Goal: Task Accomplishment & Management: Complete application form

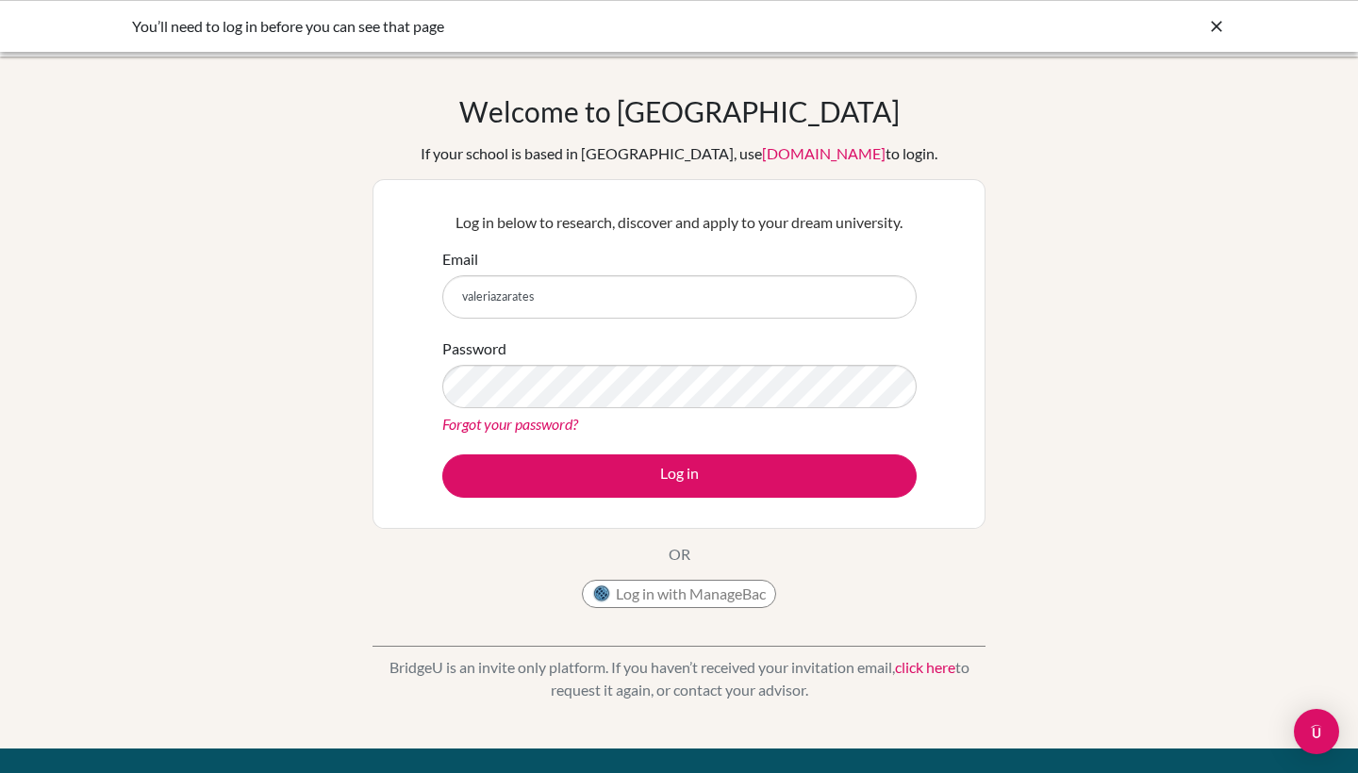
click at [583, 298] on input "valeriazarates" at bounding box center [679, 296] width 474 height 43
click at [635, 284] on input "valeriazarates" at bounding box center [679, 296] width 474 height 43
click at [655, 286] on input "valeriazarates" at bounding box center [679, 296] width 474 height 43
click at [600, 305] on input "valeriazarates" at bounding box center [679, 296] width 474 height 43
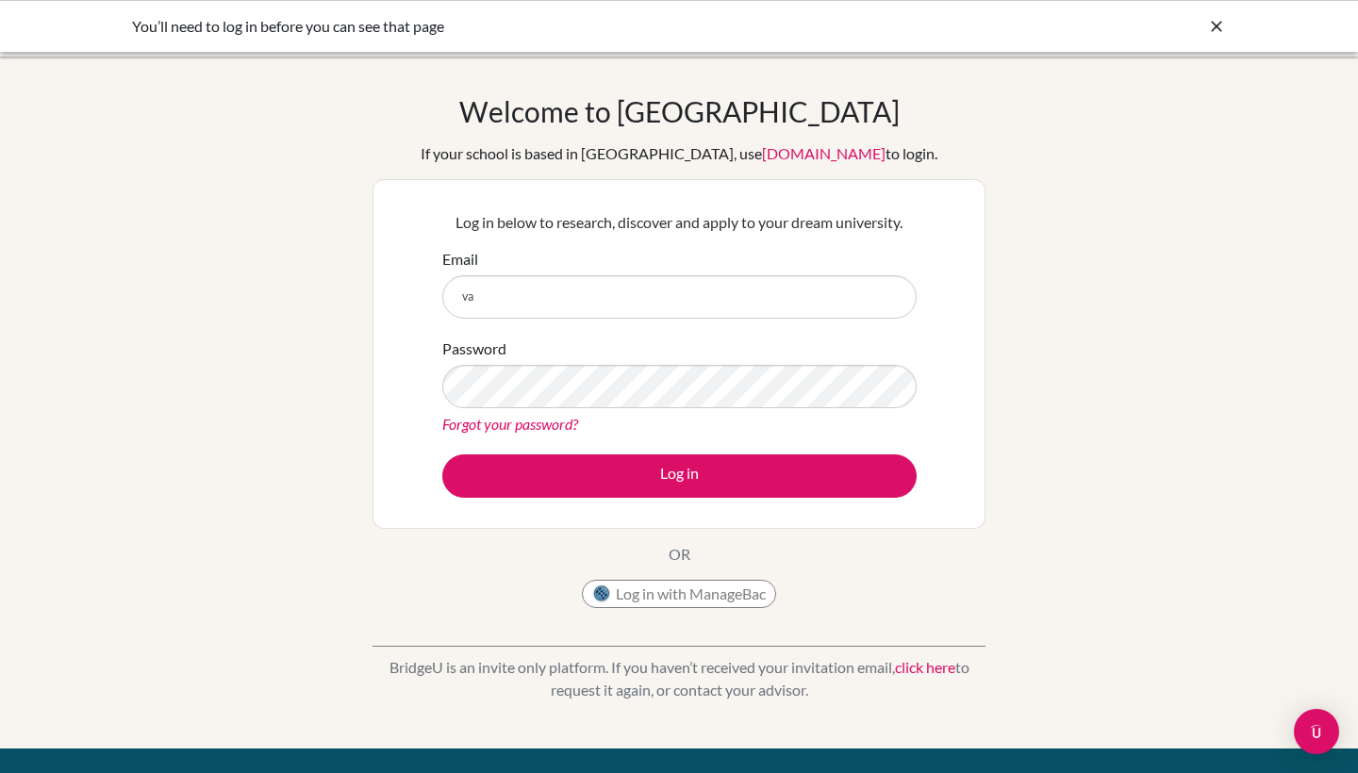
type input "v"
type input "[PERSON_NAME][EMAIL_ADDRESS][PERSON_NAME][DOMAIN_NAME]"
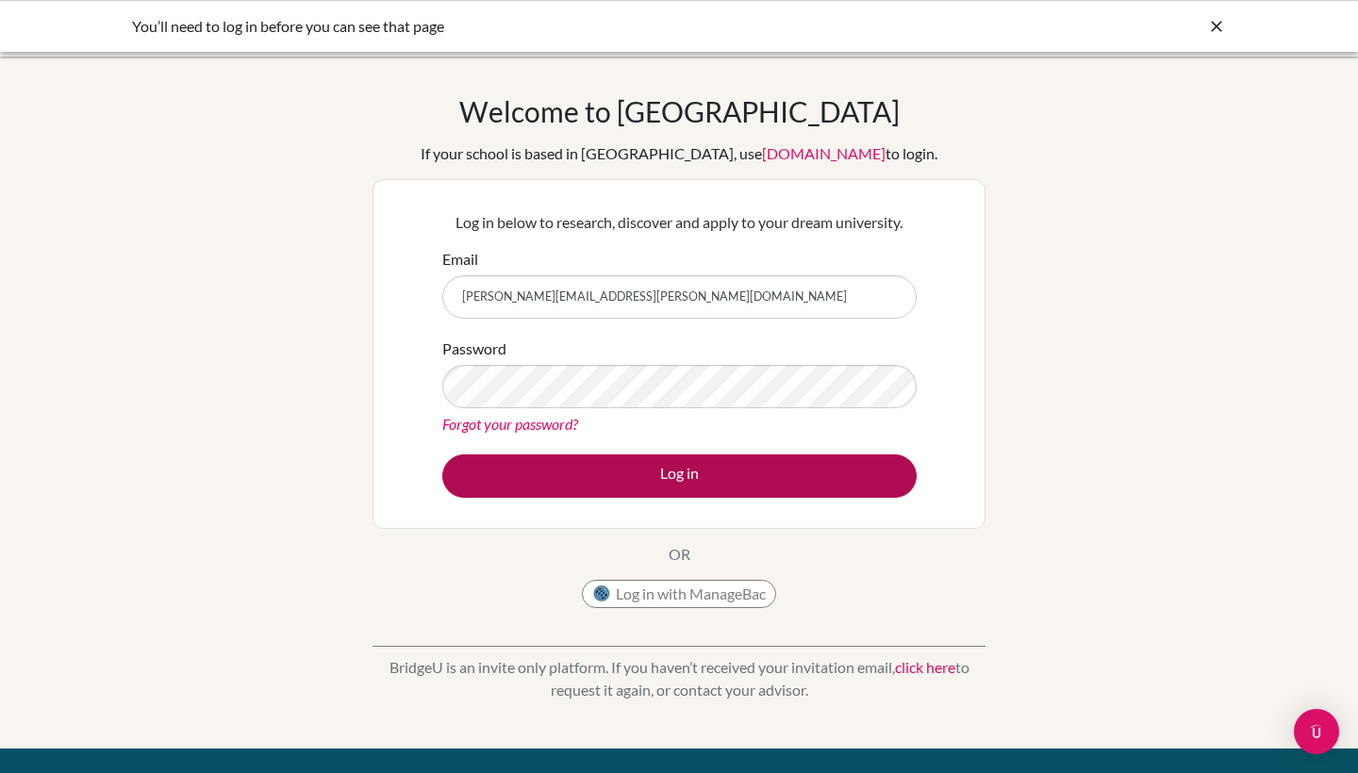
click at [685, 418] on button "Log in" at bounding box center [679, 475] width 474 height 43
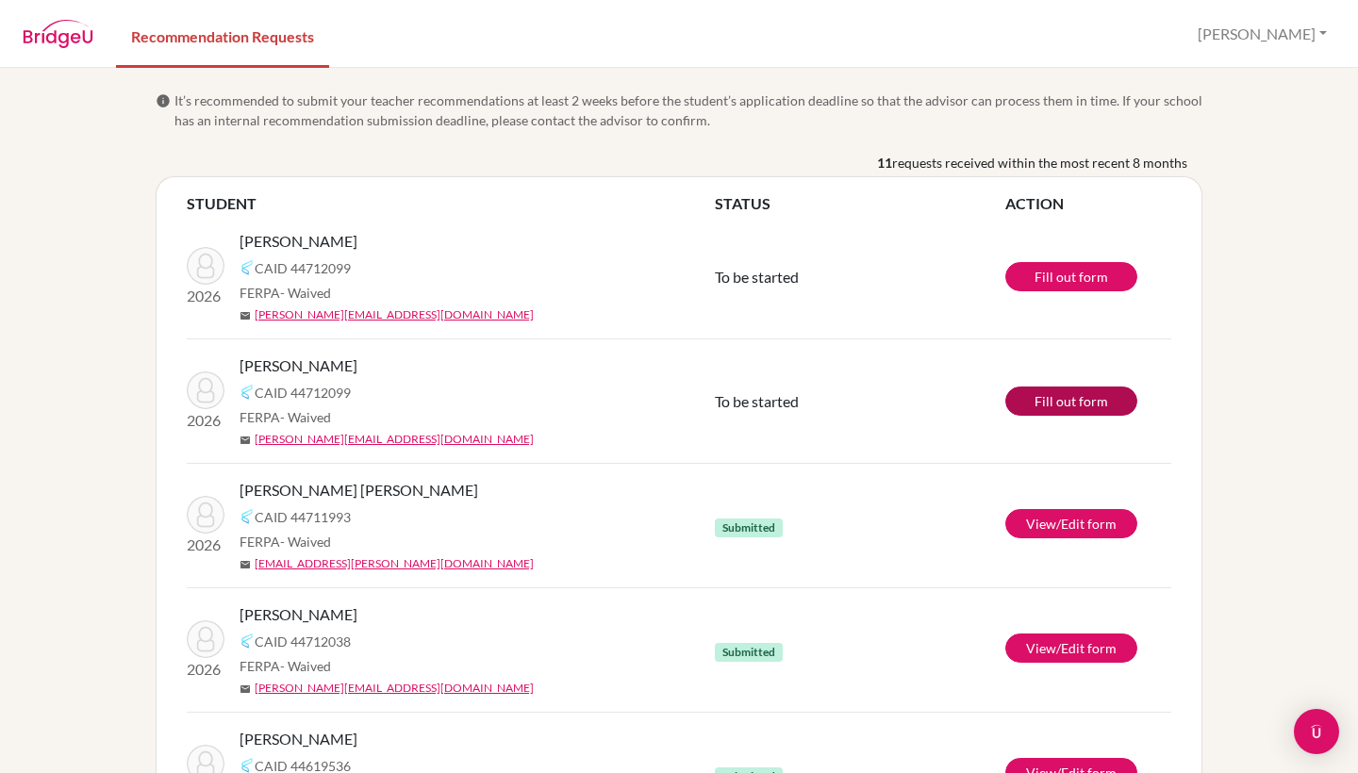
click at [1079, 402] on link "Fill out form" at bounding box center [1071, 401] width 132 height 29
